Goal: Communication & Community: Answer question/provide support

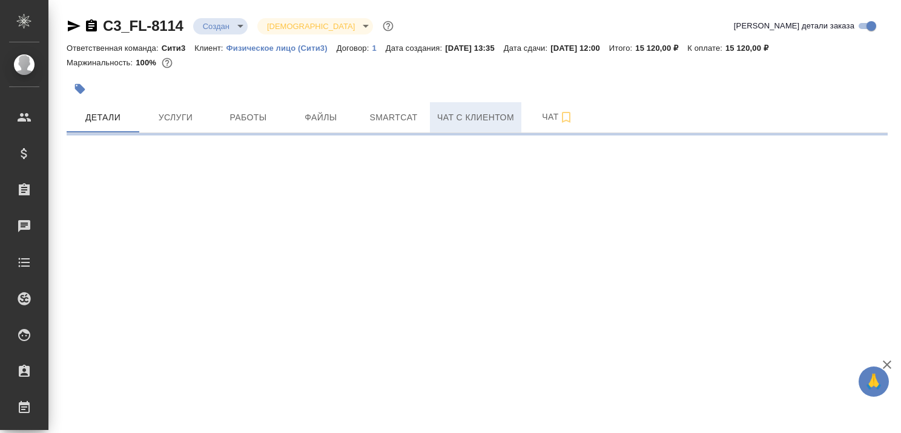
select select "RU"
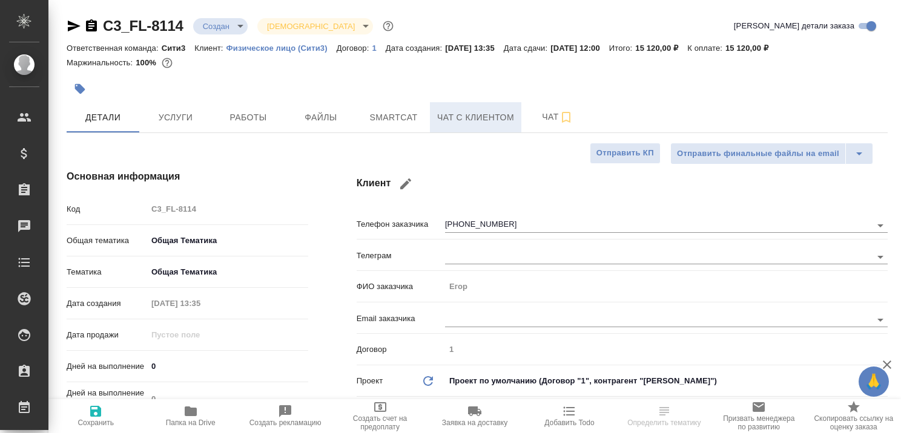
type textarea "x"
click at [481, 116] on span "Чат с клиентом" at bounding box center [475, 117] width 77 height 15
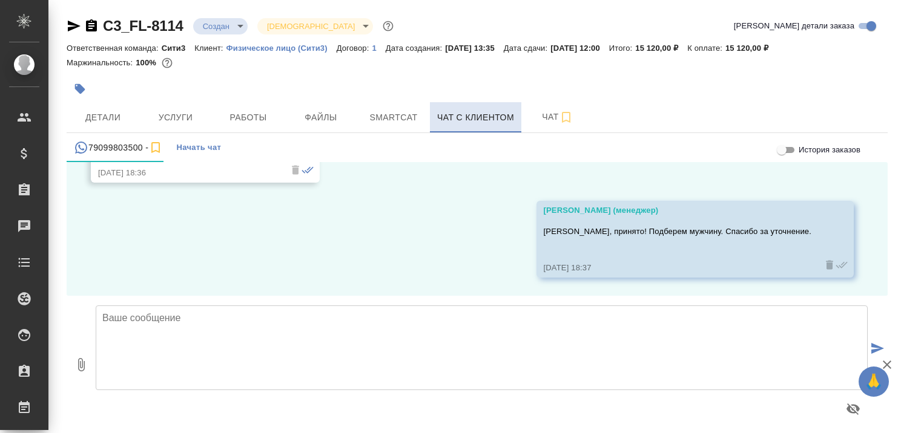
scroll to position [1028, 0]
click at [244, 324] on textarea at bounding box center [482, 348] width 772 height 85
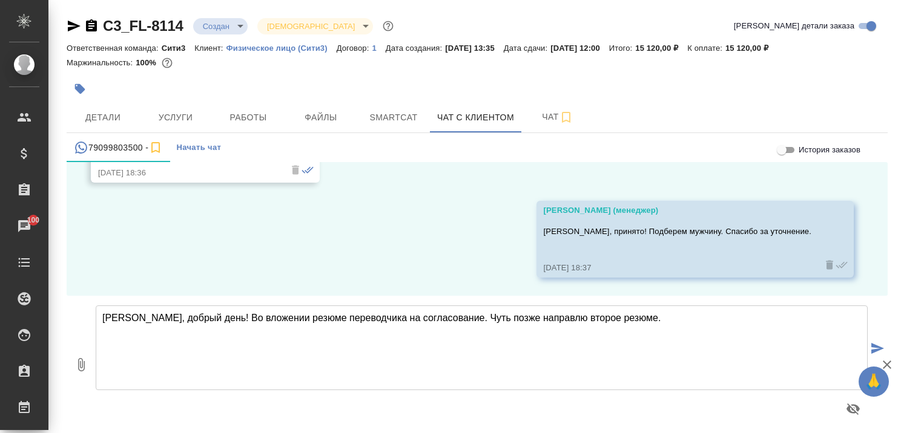
type textarea "[PERSON_NAME], добрый день! Во вложении резюме переводчика на согласование. Чут…"
click at [82, 369] on icon "button" at bounding box center [81, 365] width 15 height 15
type input "C:\fakepath\Булат для клиента.pdf"
click at [871, 346] on icon "submit" at bounding box center [877, 348] width 13 height 11
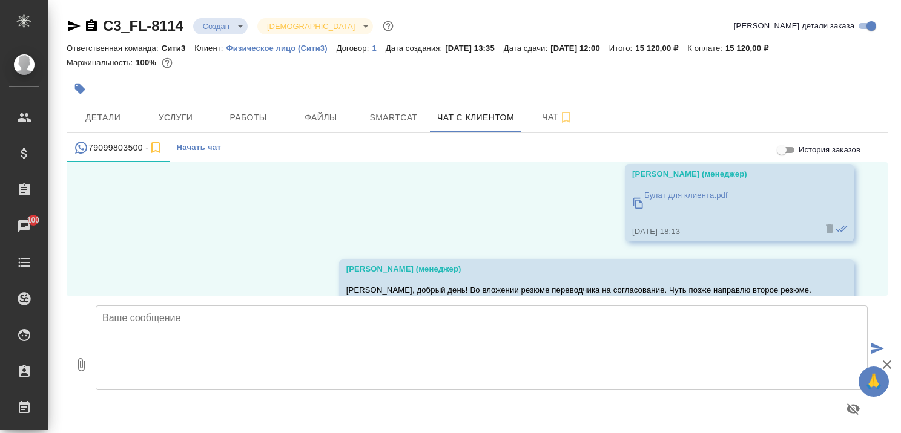
scroll to position [1271, 0]
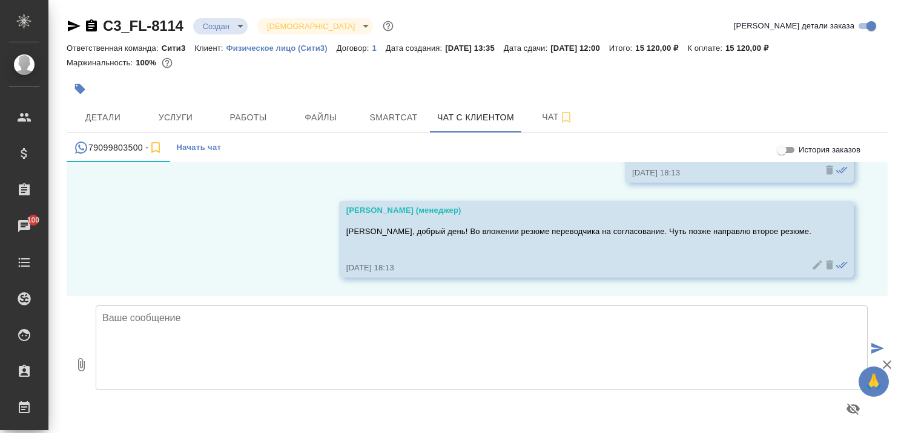
click at [886, 366] on icon "button" at bounding box center [886, 365] width 15 height 15
click at [79, 360] on icon "button" at bounding box center [81, 364] width 7 height 13
type input "C:\fakepath\CV [PERSON_NAME].pdf"
click at [871, 350] on icon "submit" at bounding box center [877, 348] width 13 height 11
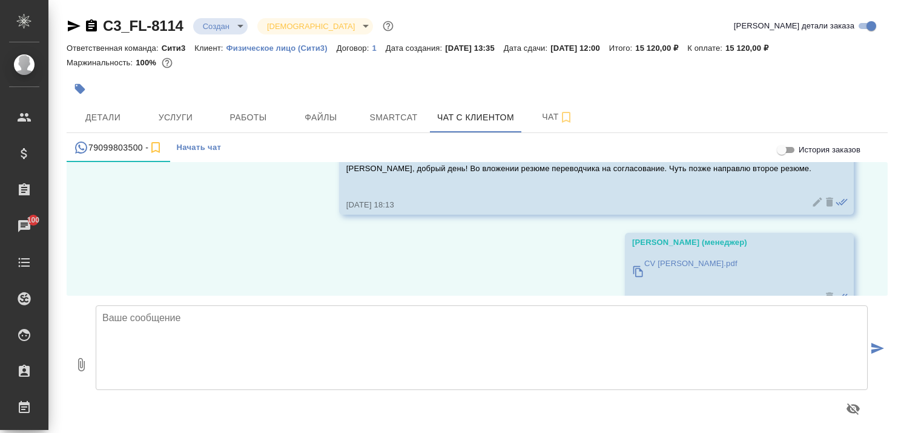
scroll to position [1365, 0]
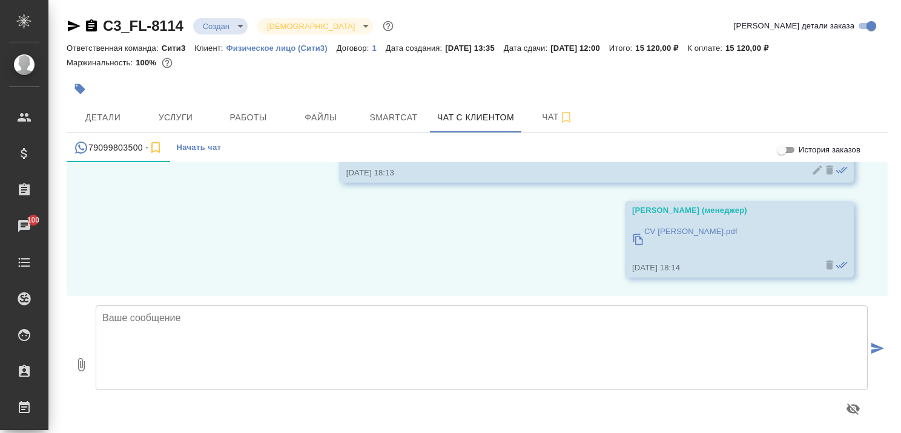
click at [259, 319] on textarea at bounding box center [482, 348] width 772 height 85
type textarea "Резюме второго тоже направляю на рассмотрение."
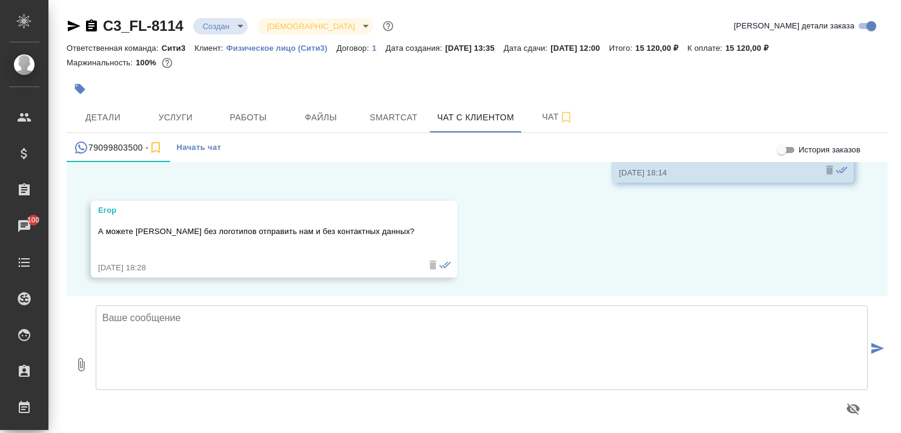
scroll to position [1556, 0]
type textarea "[PERSON_NAME], хорошо."
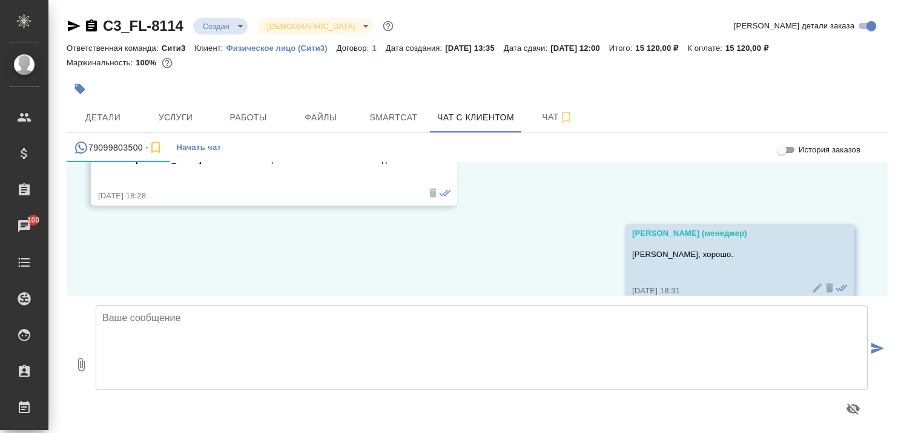
scroll to position [1590, 0]
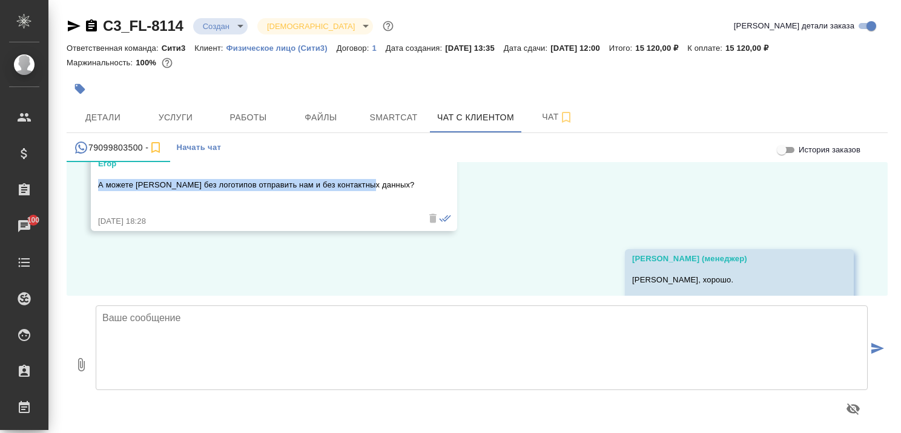
drag, startPoint x: 98, startPoint y: 197, endPoint x: 380, endPoint y: 199, distance: 282.0
click at [380, 200] on div "[PERSON_NAME] А можете [PERSON_NAME] без логотипов отправить нам и без контактн…" at bounding box center [274, 192] width 366 height 77
copy p "А можете [PERSON_NAME] без логотипов отправить нам и без контактных данных?"
